Goal: Information Seeking & Learning: Learn about a topic

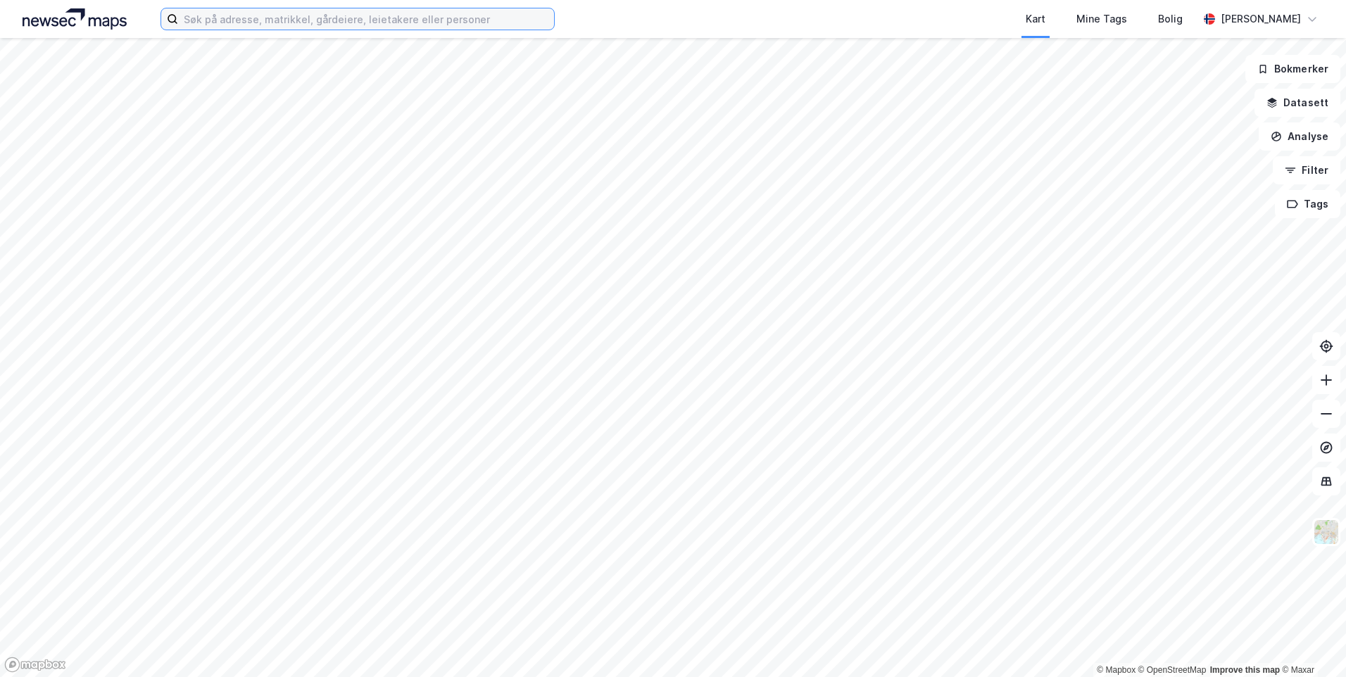
click at [229, 25] on input at bounding box center [366, 18] width 376 height 21
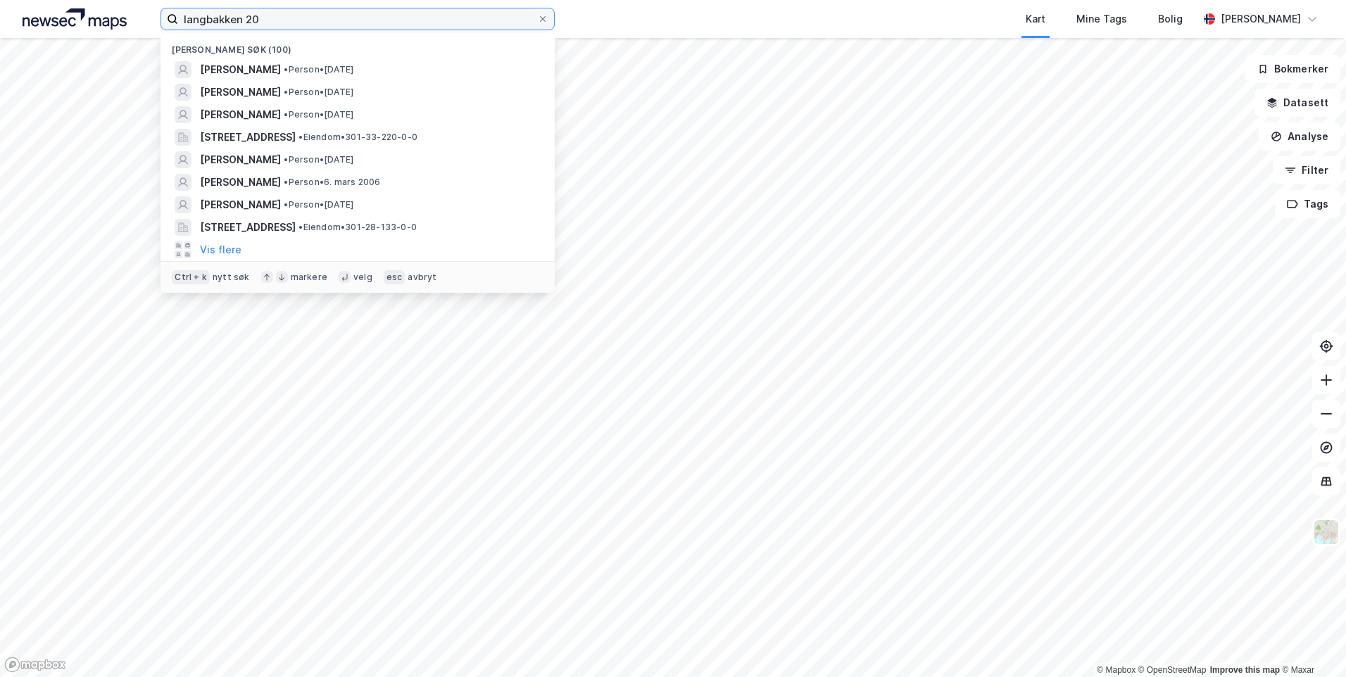
type input "langbakken 20"
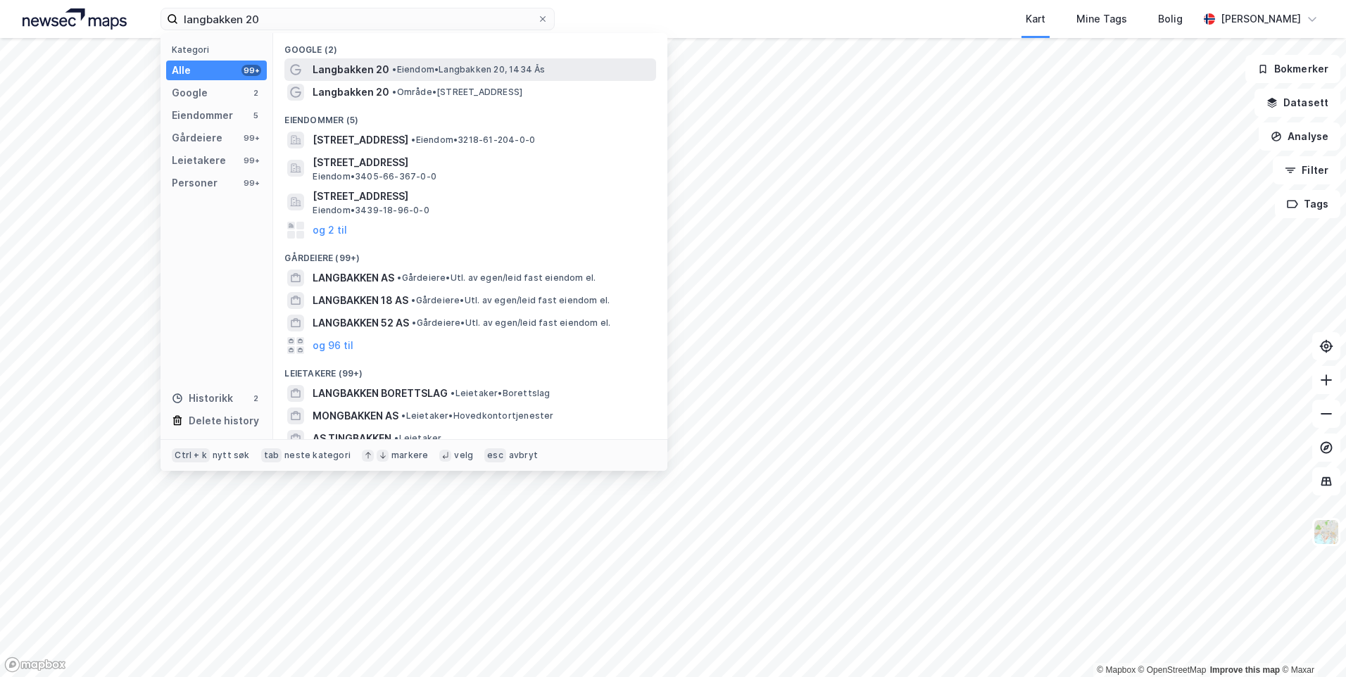
click at [361, 77] on span "Langbakken 20" at bounding box center [350, 69] width 77 height 17
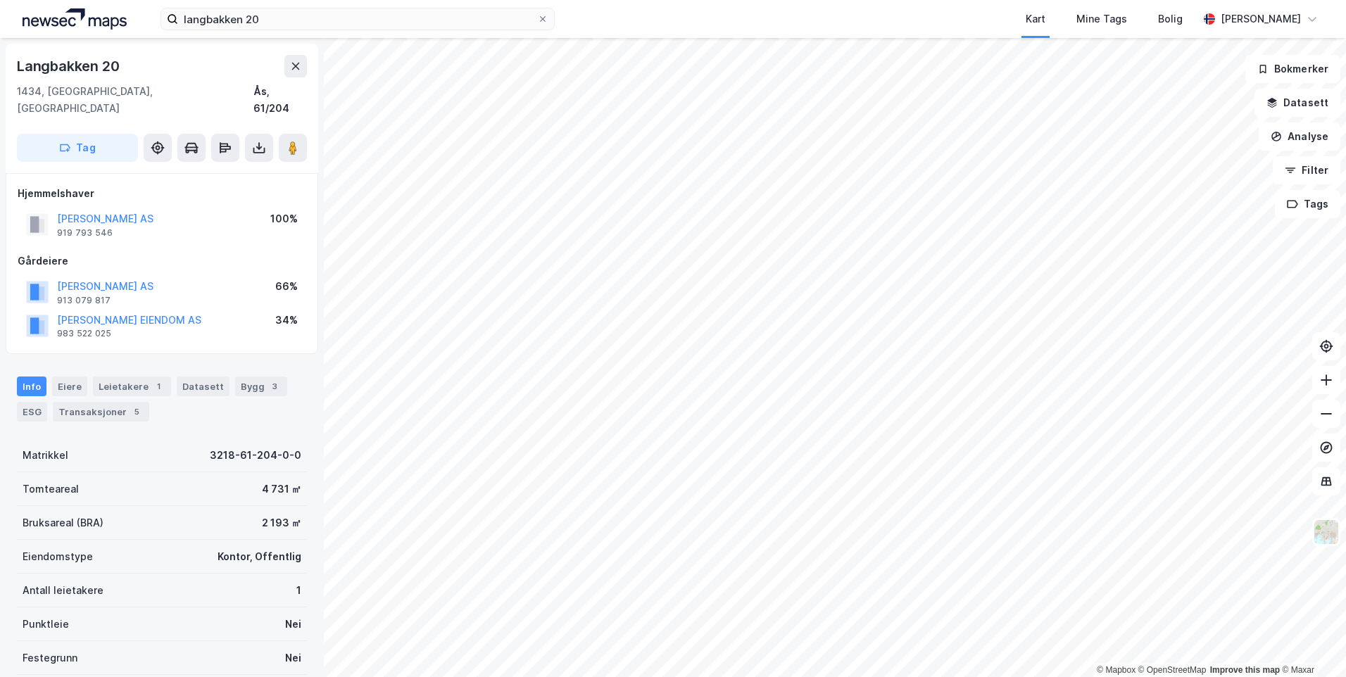
scroll to position [122, 0]
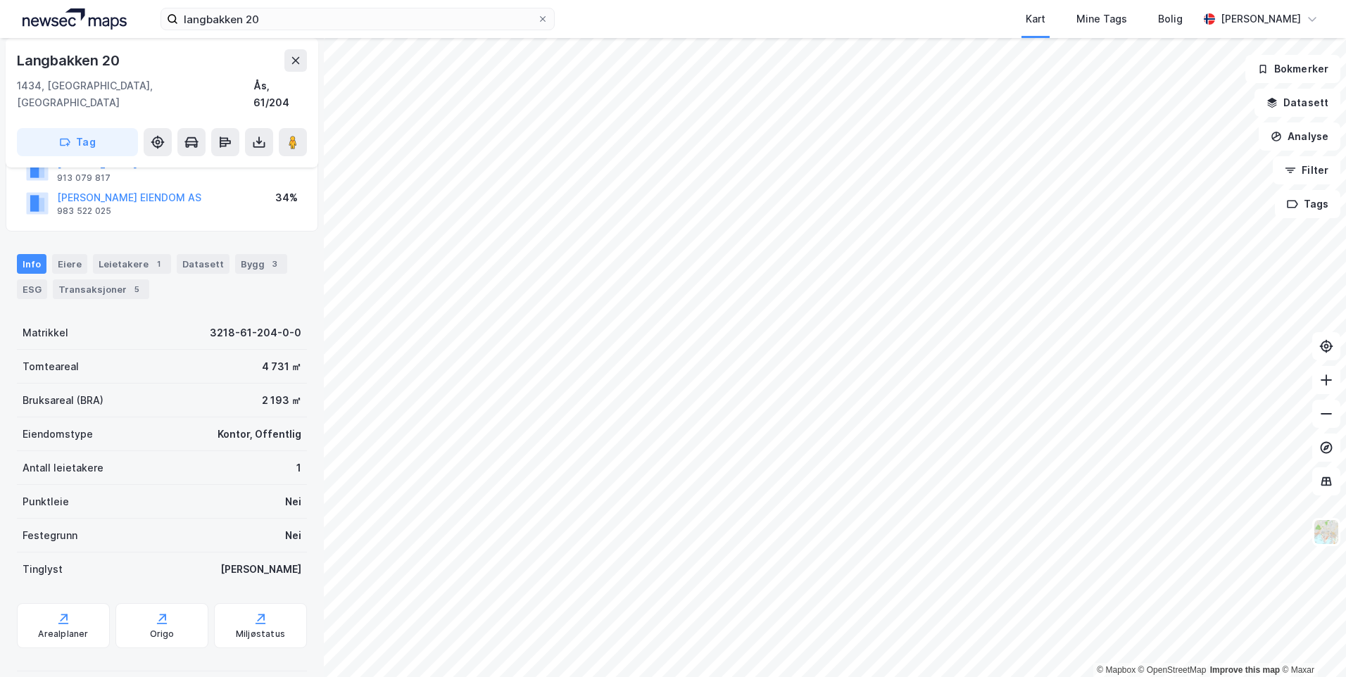
scroll to position [56, 0]
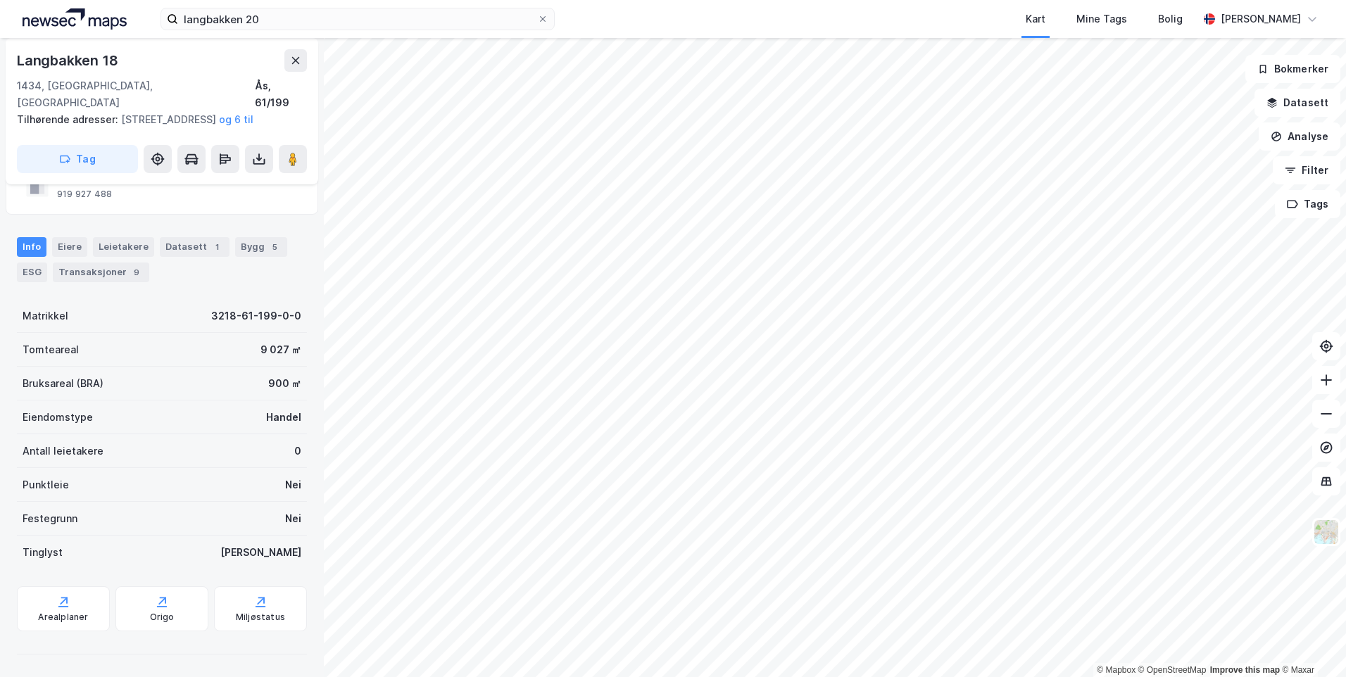
scroll to position [56, 0]
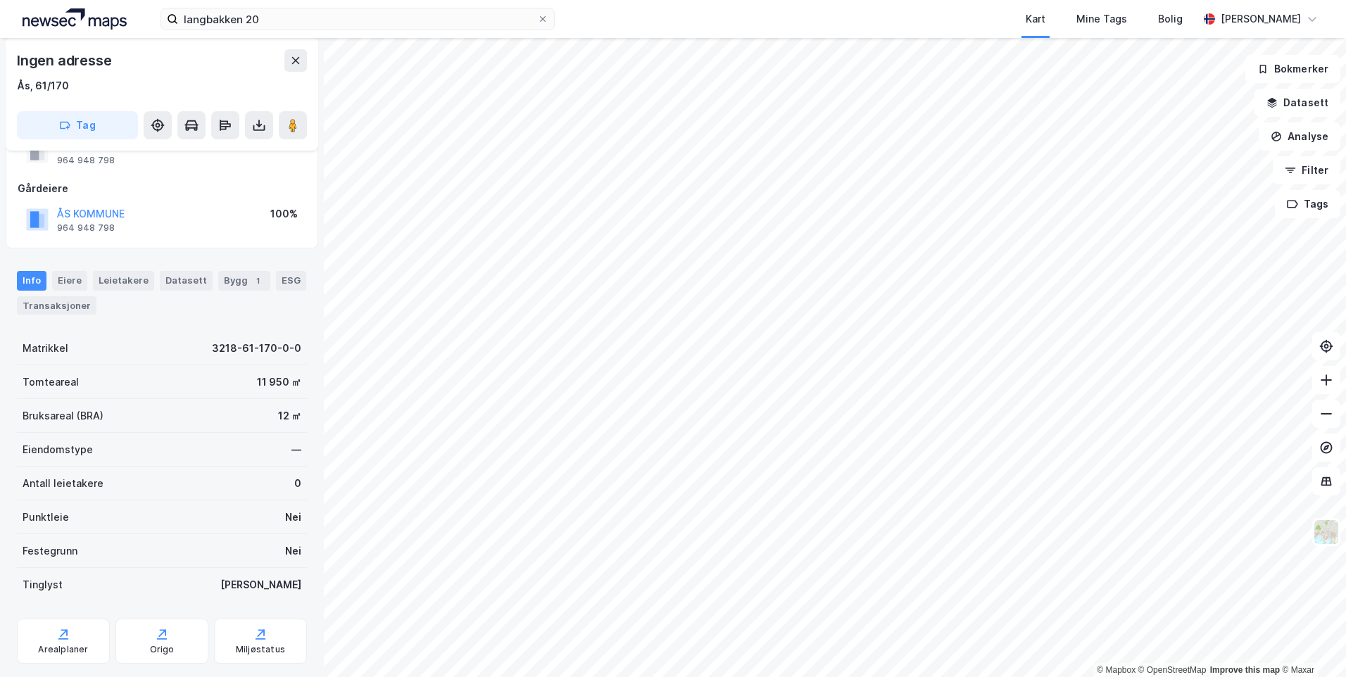
scroll to position [56, 0]
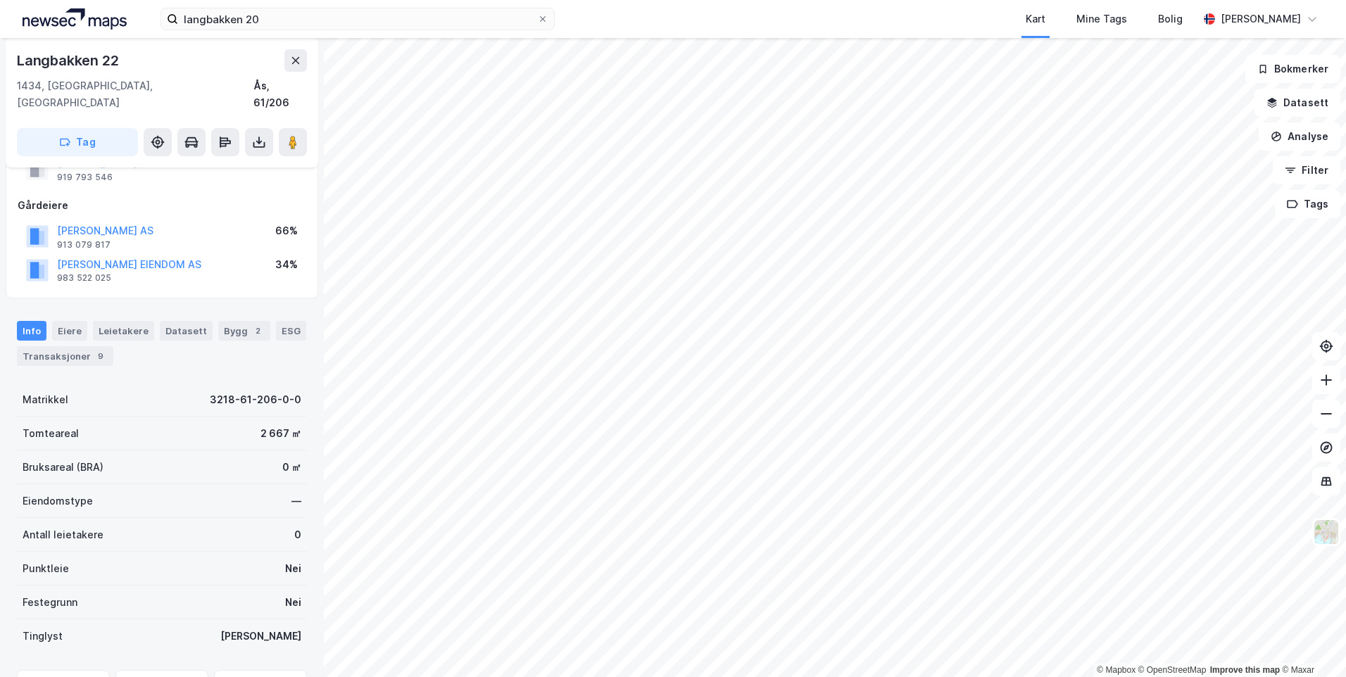
scroll to position [22, 0]
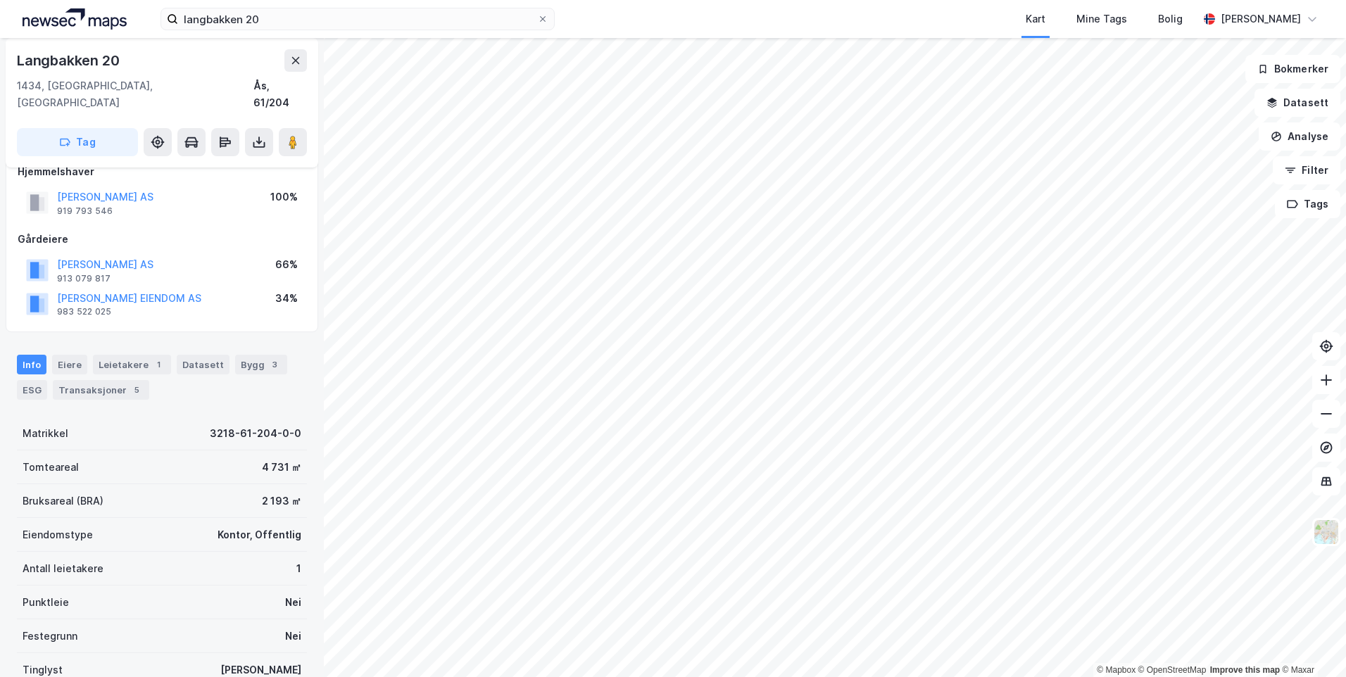
scroll to position [22, 0]
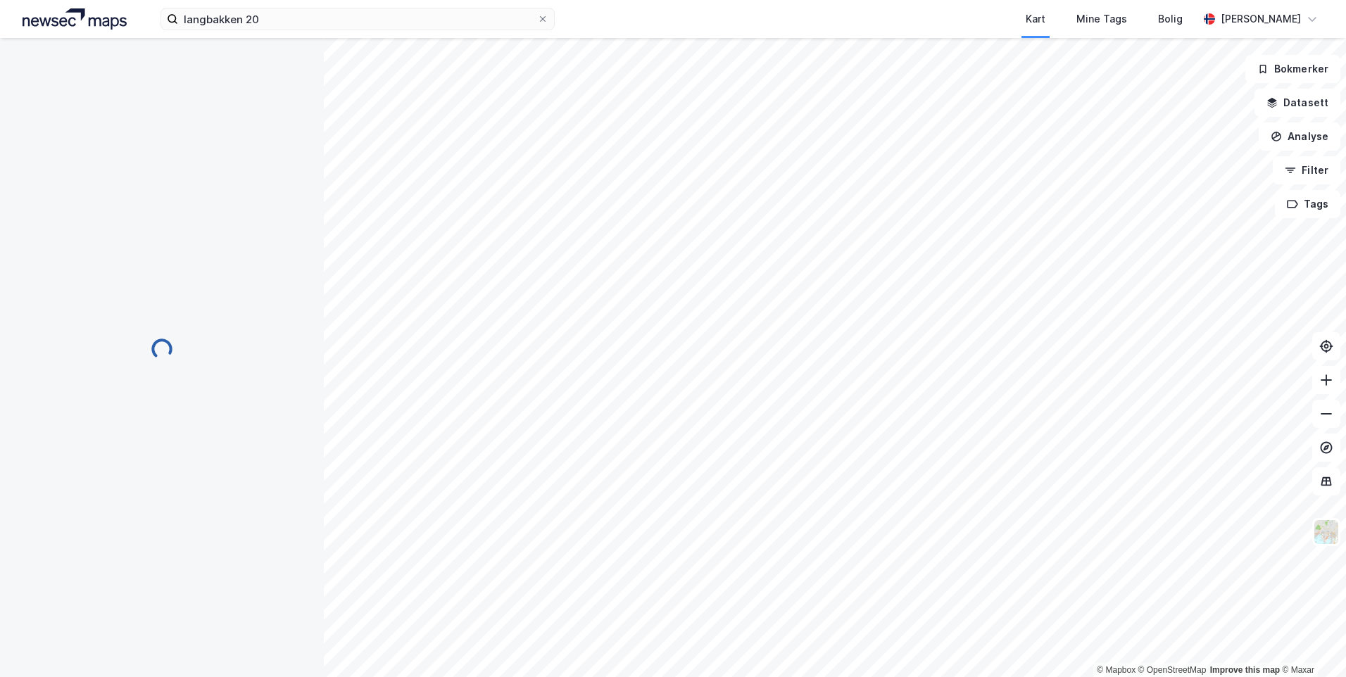
scroll to position [22, 0]
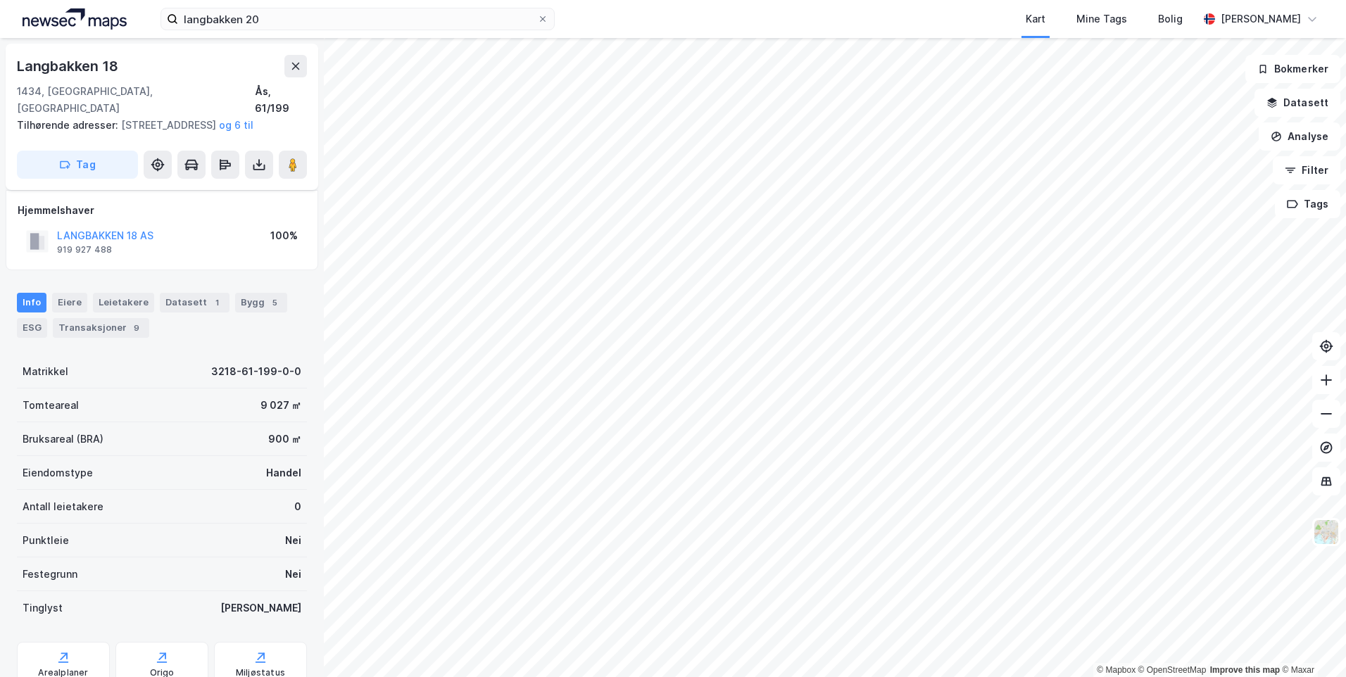
scroll to position [22, 0]
